Goal: Task Accomplishment & Management: Complete application form

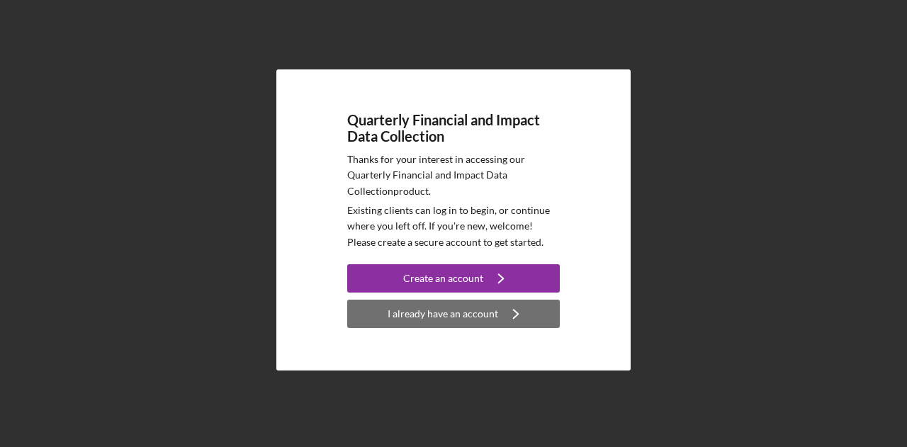
click at [414, 322] on div "I already have an account" at bounding box center [442, 314] width 111 height 28
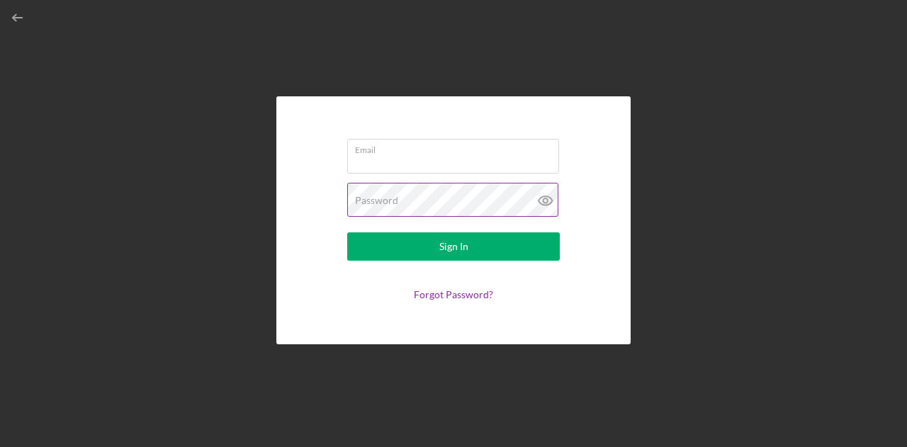
type input "[PERSON_NAME][EMAIL_ADDRESS][PERSON_NAME][DOMAIN_NAME]"
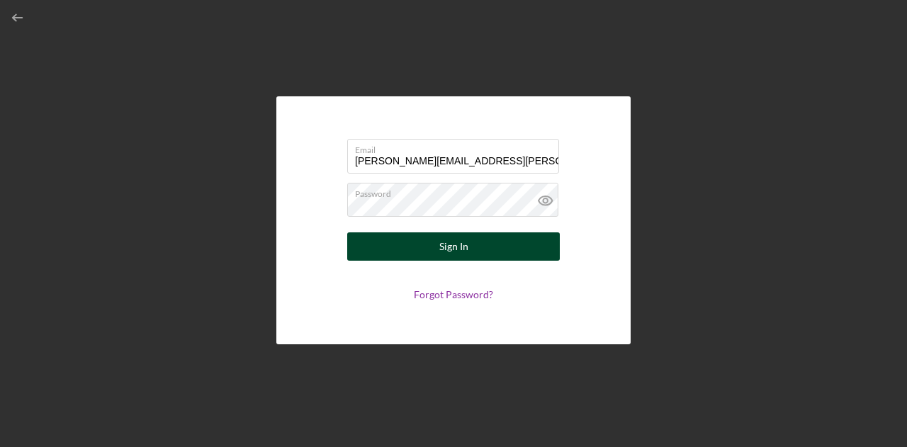
click at [422, 246] on button "Sign In" at bounding box center [453, 246] width 213 height 28
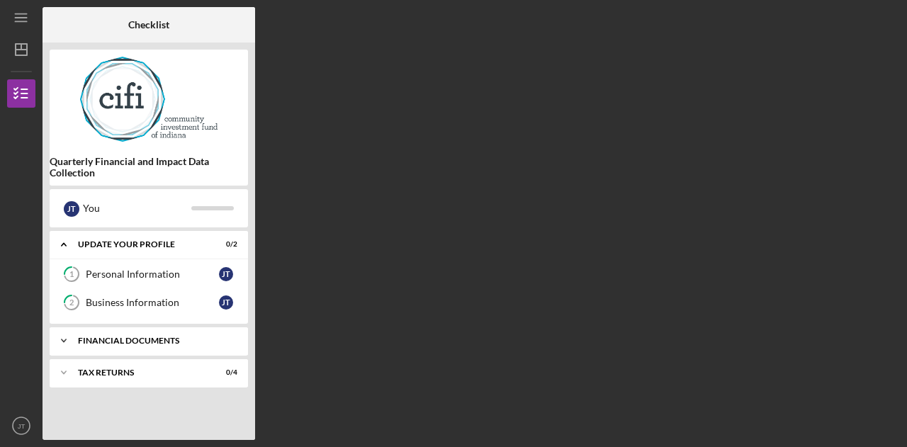
click at [119, 334] on div "Icon/Expander Financial Documents 0 / 3" at bounding box center [149, 341] width 198 height 28
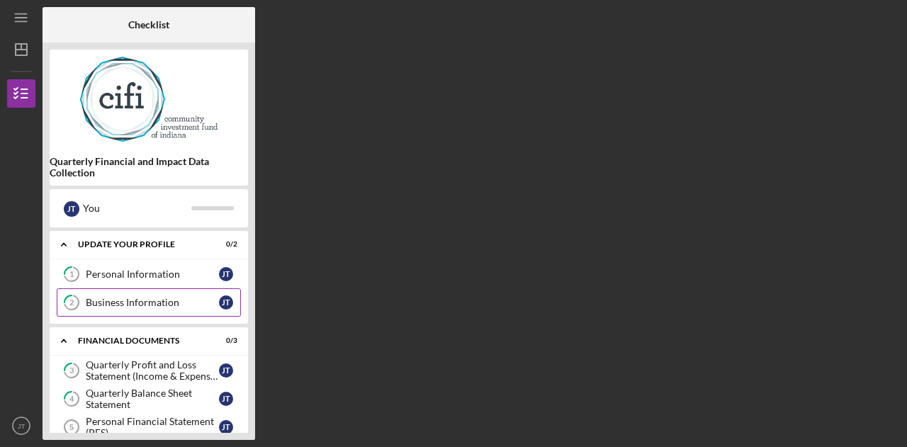
scroll to position [51, 0]
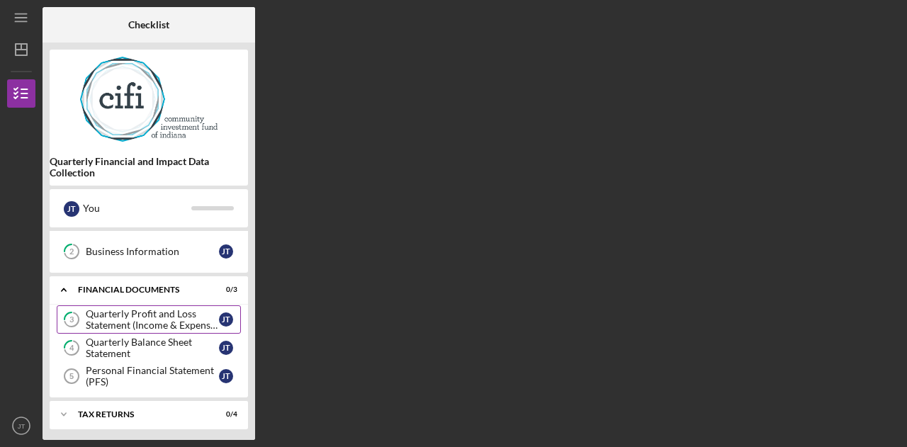
click at [186, 315] on div "Quarterly Profit and Loss Statement (Income & Expense Report)" at bounding box center [152, 319] width 133 height 23
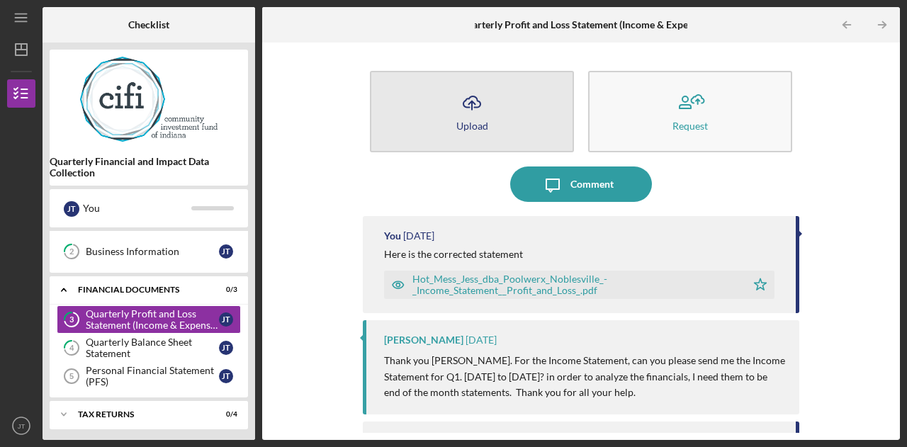
click at [483, 90] on icon "Icon/Upload" at bounding box center [471, 102] width 35 height 35
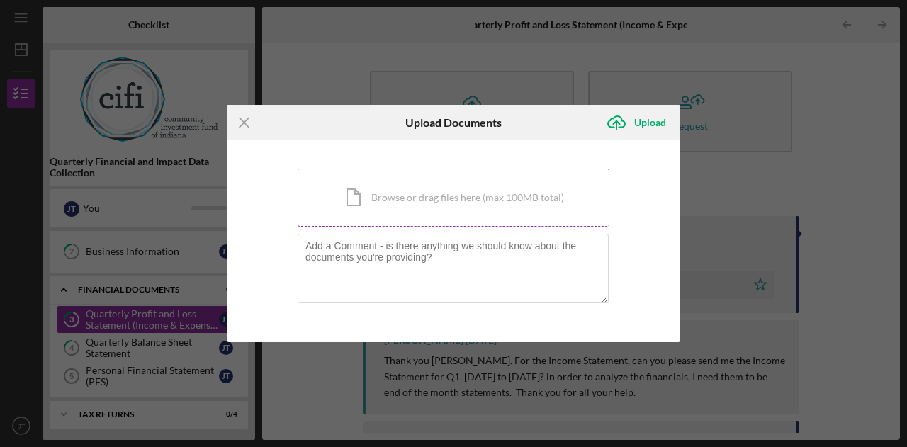
click at [381, 193] on div "Icon/Document Browse or drag files here (max 100MB total) Tap to choose files o…" at bounding box center [454, 198] width 312 height 58
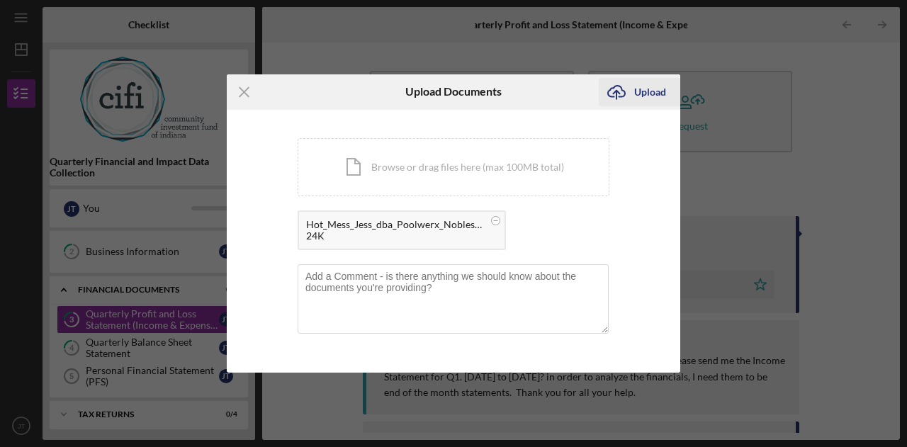
click at [622, 96] on icon "submit" at bounding box center [616, 91] width 17 height 11
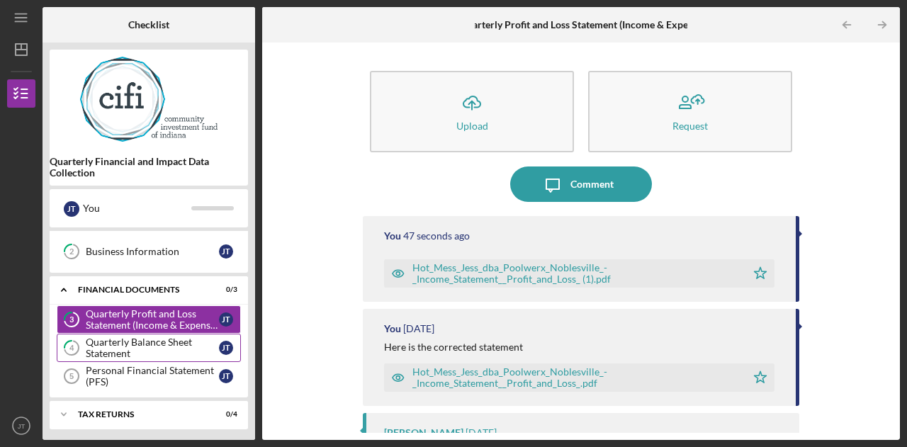
click at [145, 351] on div "Quarterly Balance Sheet Statement" at bounding box center [152, 347] width 133 height 23
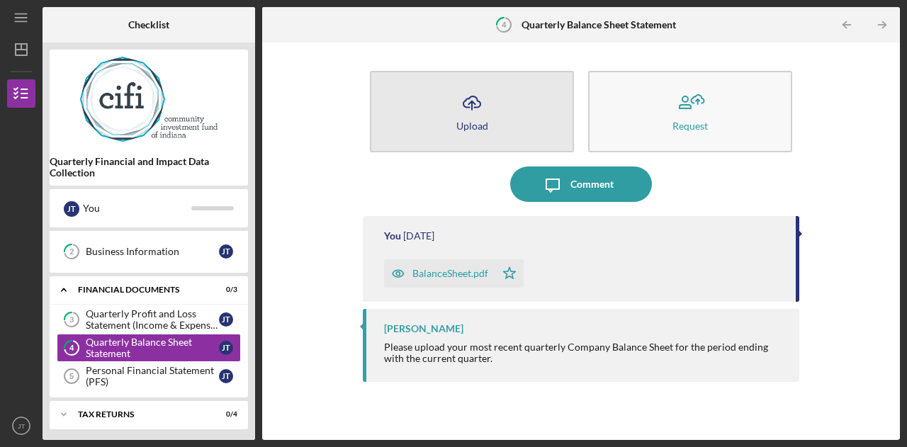
click at [523, 123] on button "Icon/Upload Upload" at bounding box center [472, 111] width 204 height 81
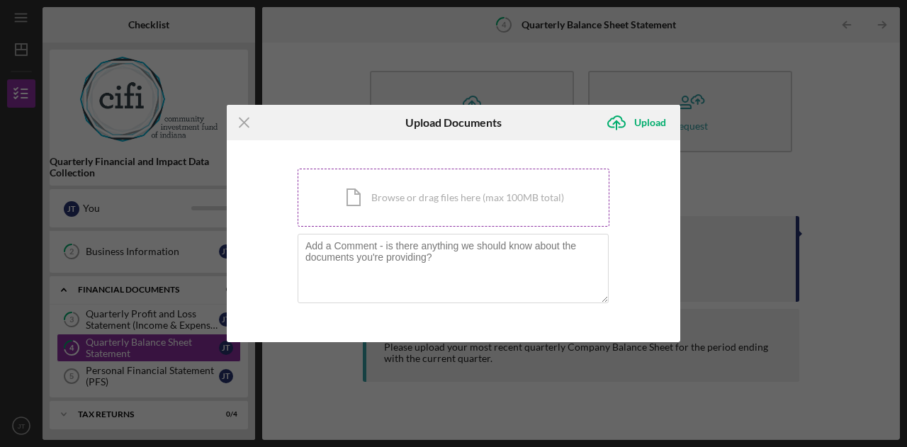
click at [438, 195] on div "Icon/Document Browse or drag files here (max 100MB total) Tap to choose files o…" at bounding box center [454, 198] width 312 height 58
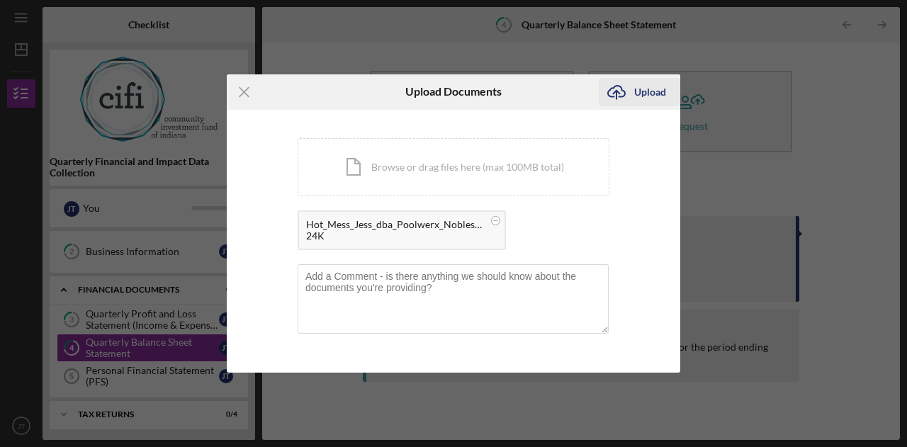
click at [621, 96] on icon "submit" at bounding box center [616, 91] width 17 height 11
